Goal: Transaction & Acquisition: Subscribe to service/newsletter

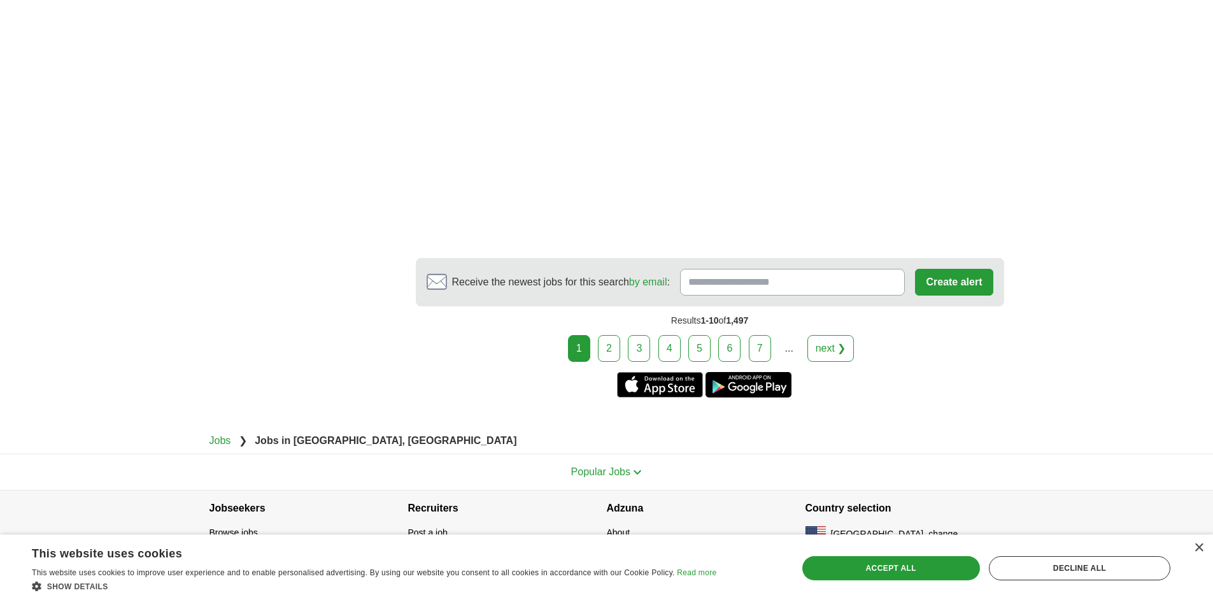
scroll to position [2466, 0]
click at [641, 334] on link "3" at bounding box center [639, 347] width 22 height 27
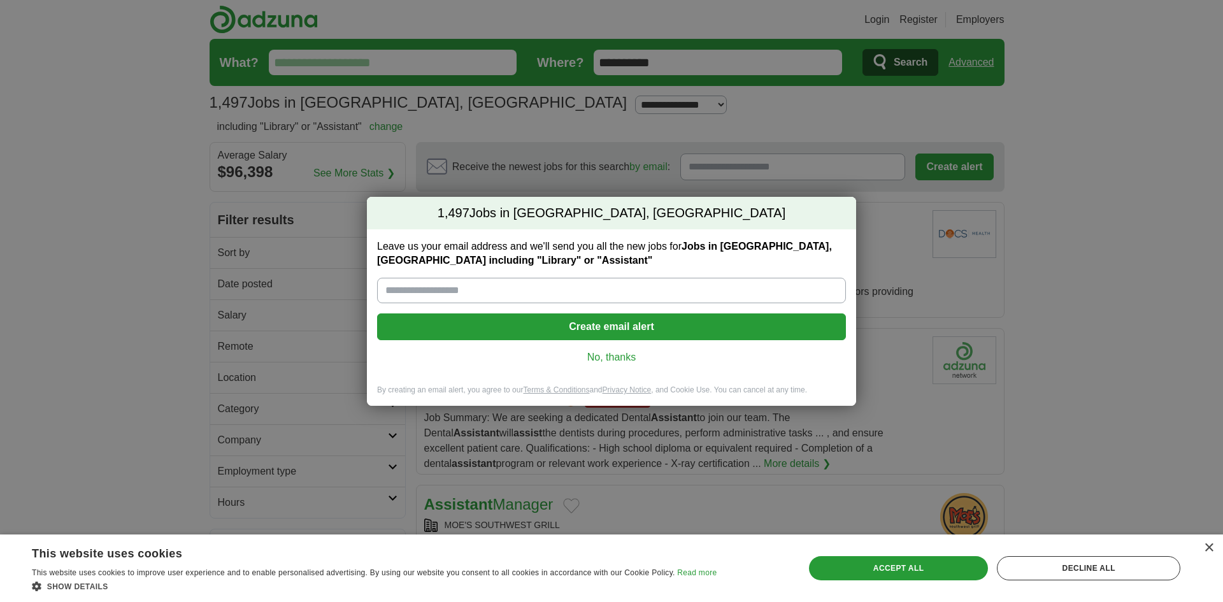
click at [572, 287] on input "Leave us your email address and we'll send you all the new jobs for Jobs in Alb…" at bounding box center [611, 290] width 469 height 25
type input "**********"
click at [604, 324] on button "Create email alert" at bounding box center [611, 326] width 469 height 27
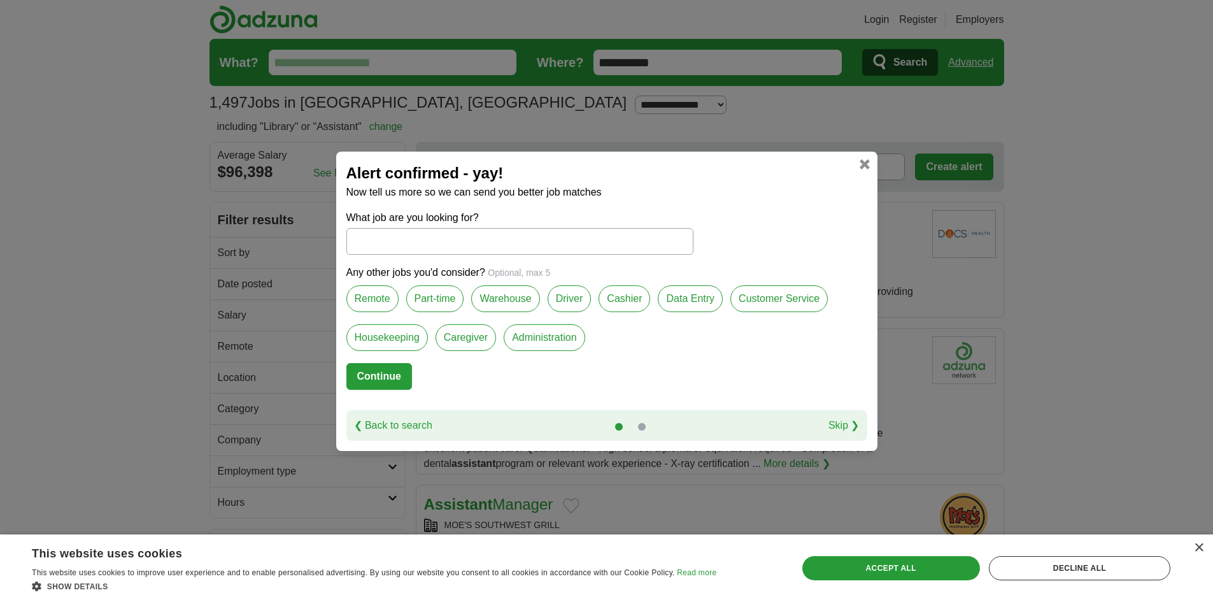
click at [452, 301] on label "Part-time" at bounding box center [435, 298] width 58 height 27
click at [396, 371] on button "Continue" at bounding box center [379, 376] width 66 height 27
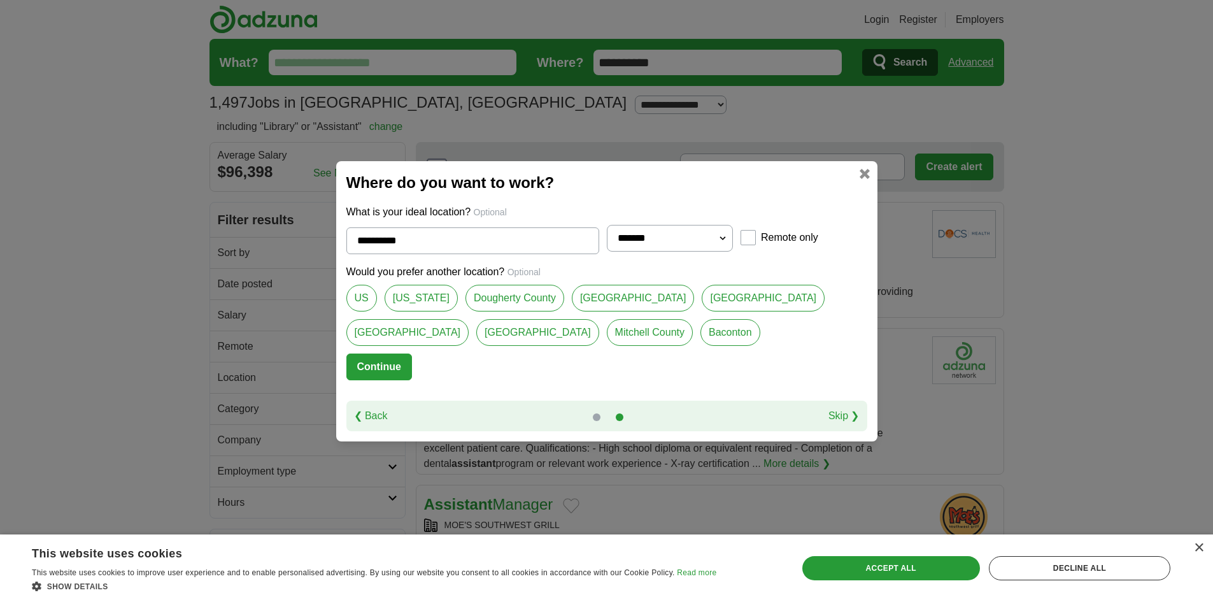
click at [486, 302] on link "Dougherty County" at bounding box center [515, 298] width 99 height 27
type input "**********"
click at [394, 363] on button "Continue" at bounding box center [379, 367] width 66 height 27
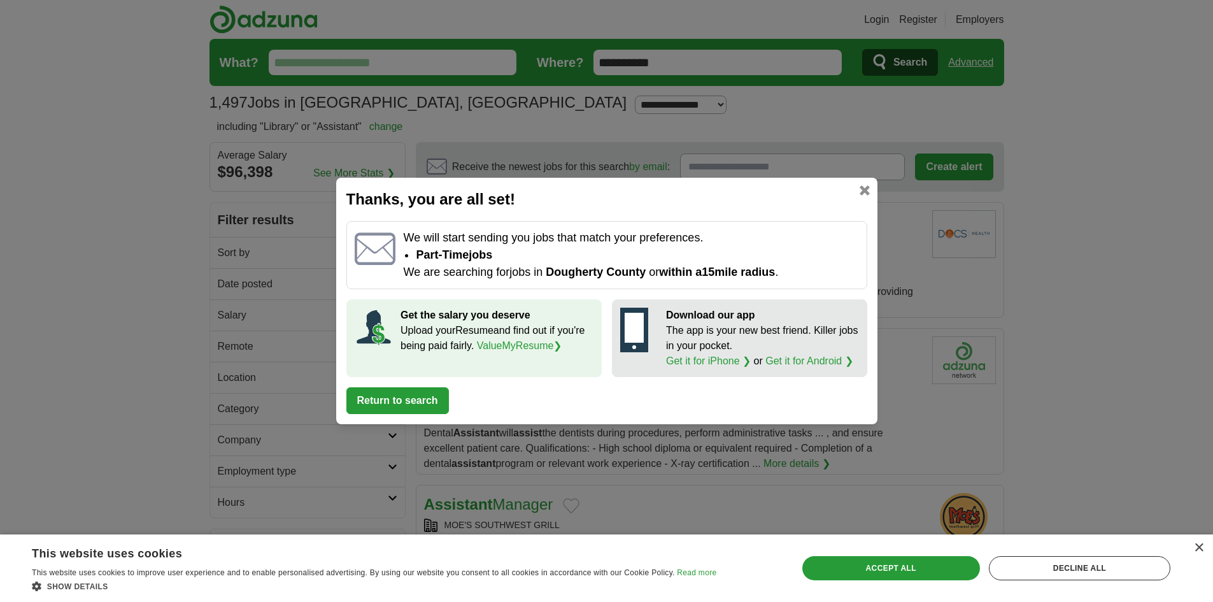
click at [431, 397] on button "Return to search" at bounding box center [397, 400] width 103 height 27
